Goal: Task Accomplishment & Management: Use online tool/utility

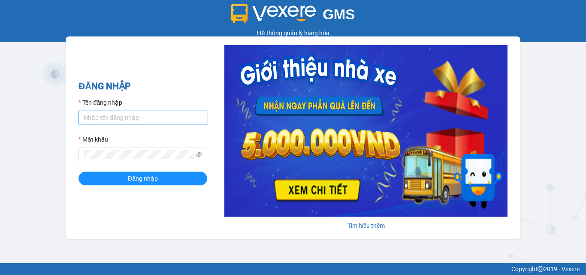
click at [117, 119] on input "Tên đăng nhập" at bounding box center [142, 118] width 129 height 14
type input "bxpvd.tananh"
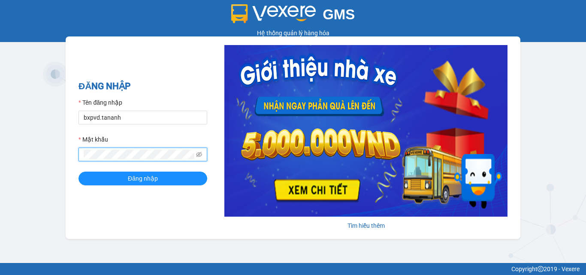
click at [78, 172] on button "Đăng nhập" at bounding box center [142, 179] width 129 height 14
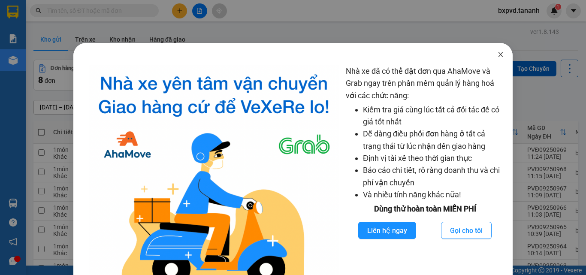
click at [497, 54] on icon "close" at bounding box center [500, 54] width 7 height 7
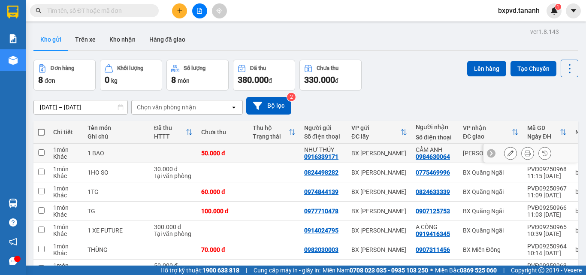
scroll to position [71, 0]
